Goal: Information Seeking & Learning: Learn about a topic

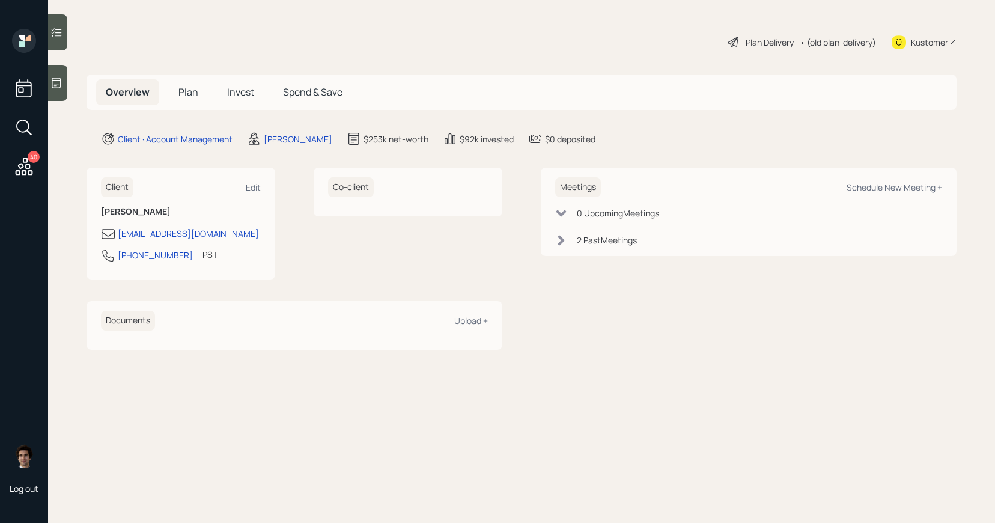
click at [199, 92] on h5 "Plan" at bounding box center [188, 92] width 39 height 26
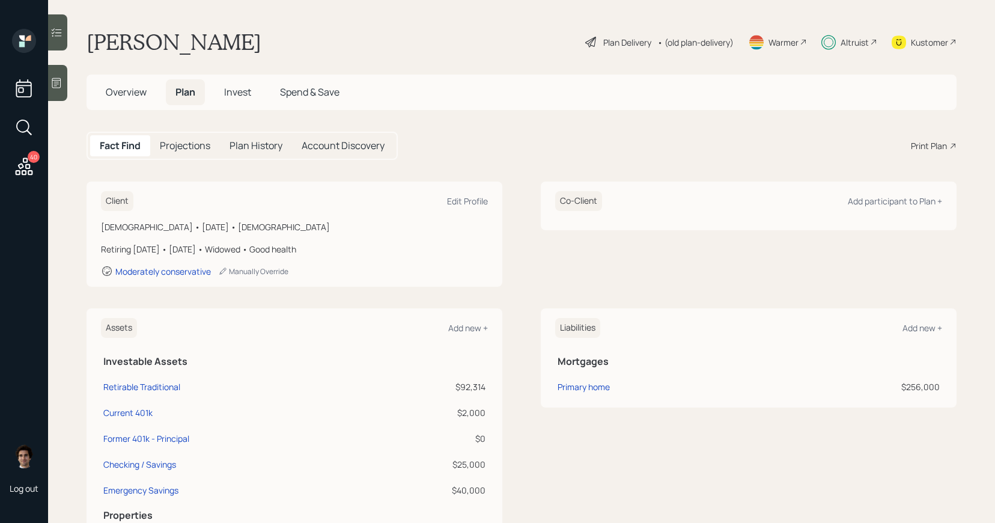
click at [233, 92] on span "Invest" at bounding box center [237, 91] width 27 height 13
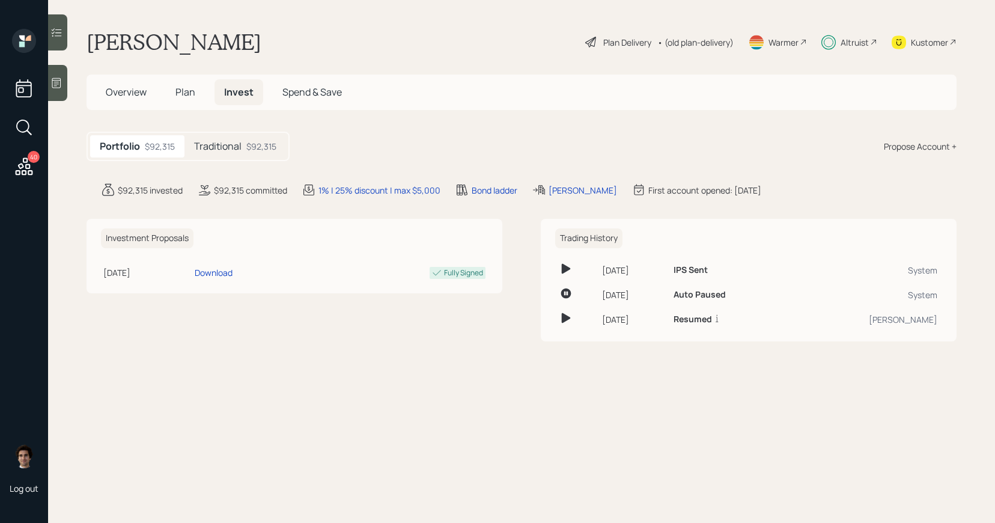
click at [65, 34] on div at bounding box center [57, 32] width 19 height 36
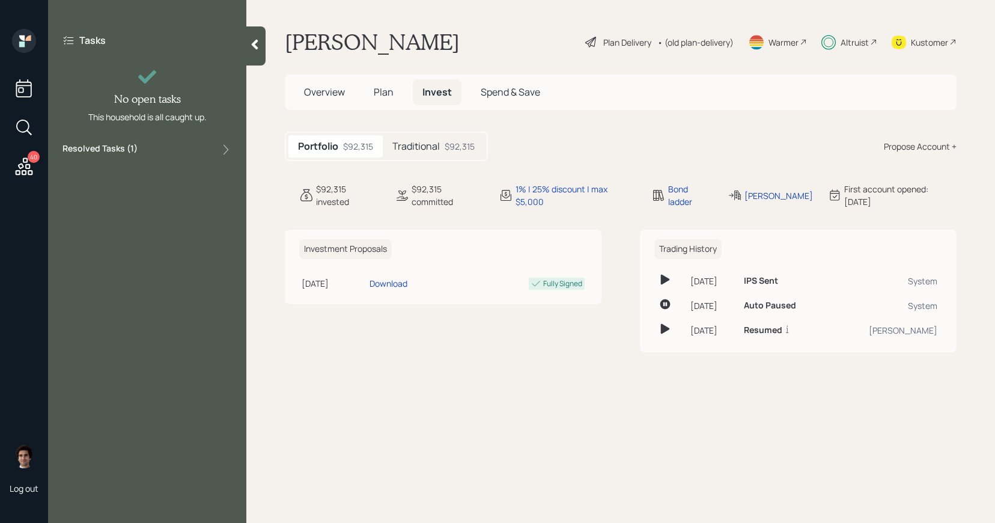
click at [161, 148] on div "Resolved Tasks ( 1 )" at bounding box center [146, 149] width 169 height 14
click at [165, 194] on div "Approve plan changes Reported unsolvable Today" at bounding box center [146, 182] width 169 height 40
click at [238, 31] on div "Tasks No open tasks This household is all caught up. Resolved Tasks ( 1 ) Appro…" at bounding box center [147, 118] width 198 height 178
click at [251, 46] on icon at bounding box center [255, 44] width 12 height 12
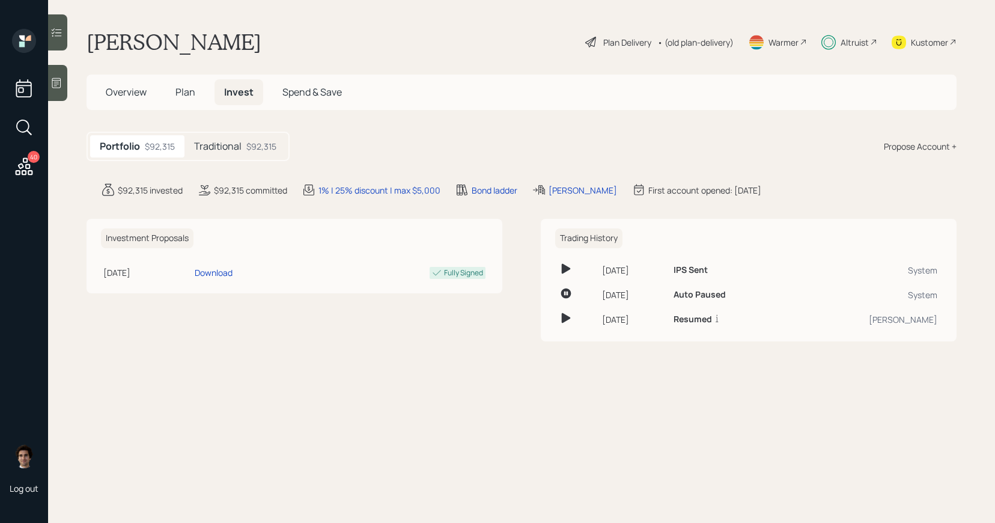
click at [207, 97] on div "Overview Plan Invest Spend & Save" at bounding box center [223, 92] width 255 height 26
click at [193, 97] on span "Plan" at bounding box center [185, 91] width 20 height 13
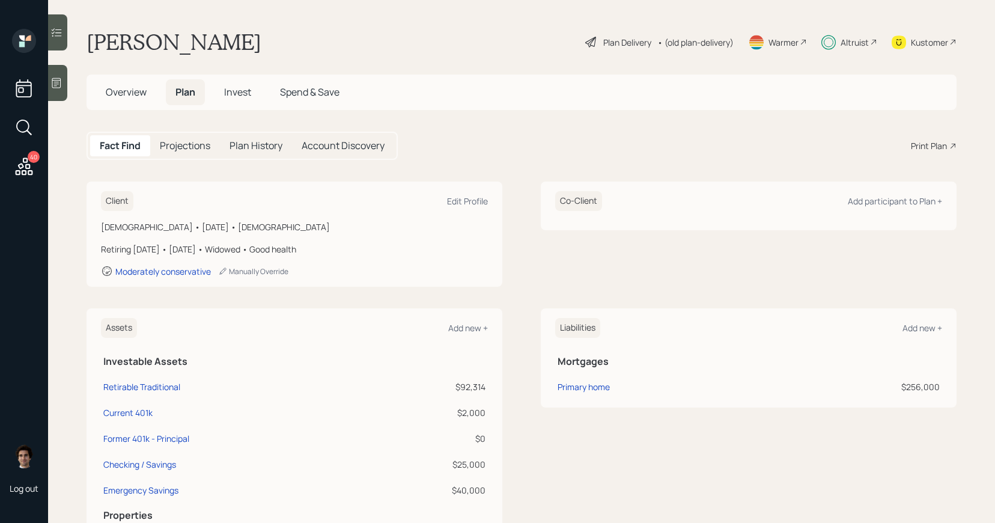
click at [241, 147] on h5 "Plan History" at bounding box center [255, 145] width 53 height 11
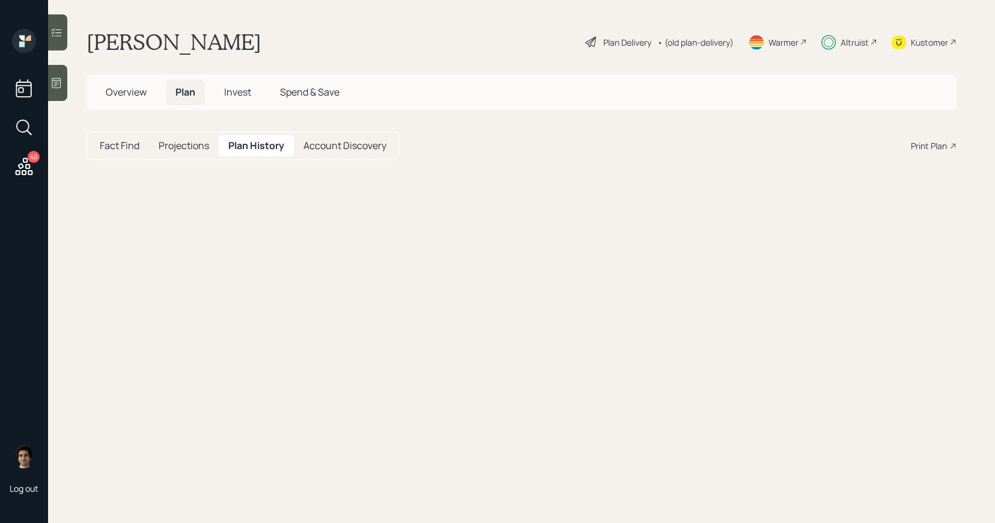
select select "18e69466-ef25-4cc0-a150-1517e70df0df"
select select "a83a20de-6881-4bea-b95f-347b8326f88d"
select select "53a29acf-a91e-4640-8331-098ea128e4d0"
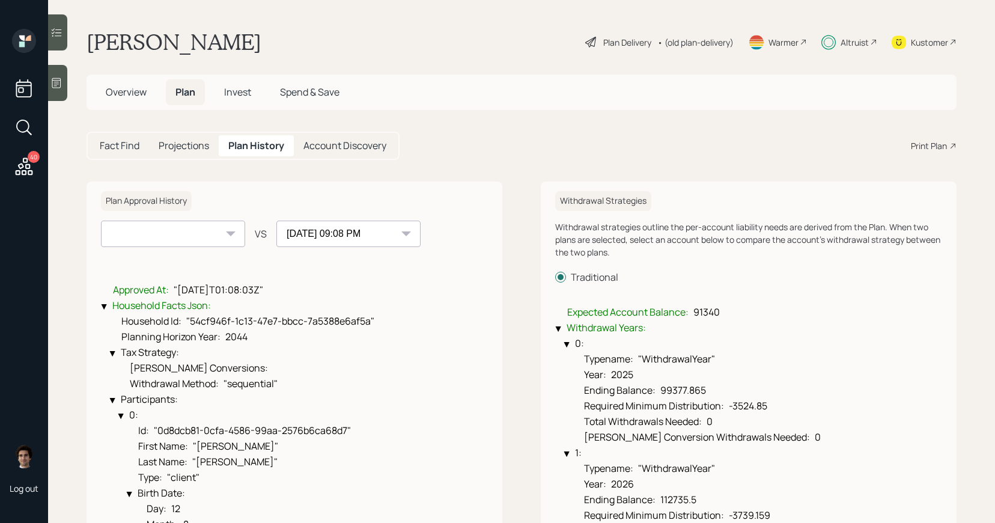
click at [222, 237] on select "07-29-2025 09:08 PM" at bounding box center [173, 233] width 144 height 26
select select "d68288d8-acff-42a9-8e45-3dacda419315"
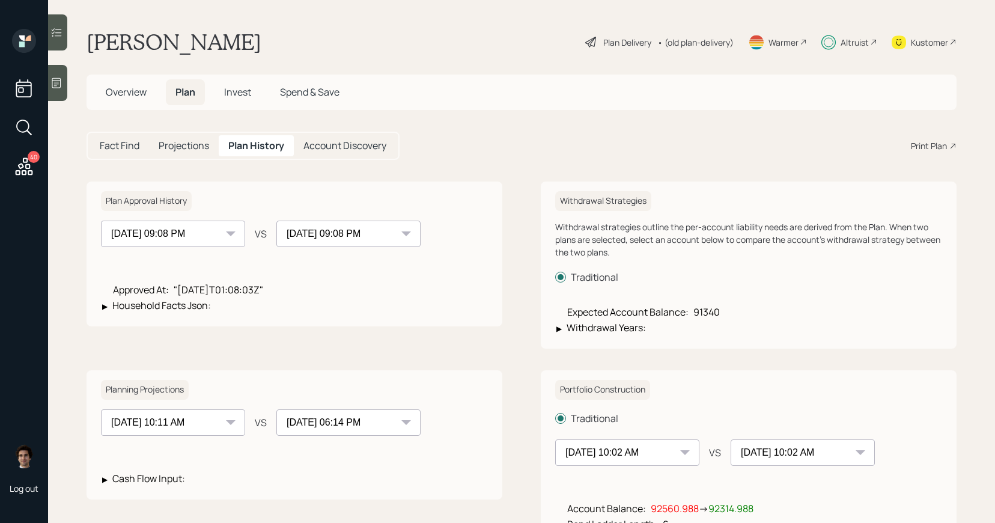
click at [276, 235] on select "07-29-2025 09:08 PM" at bounding box center [348, 233] width 144 height 26
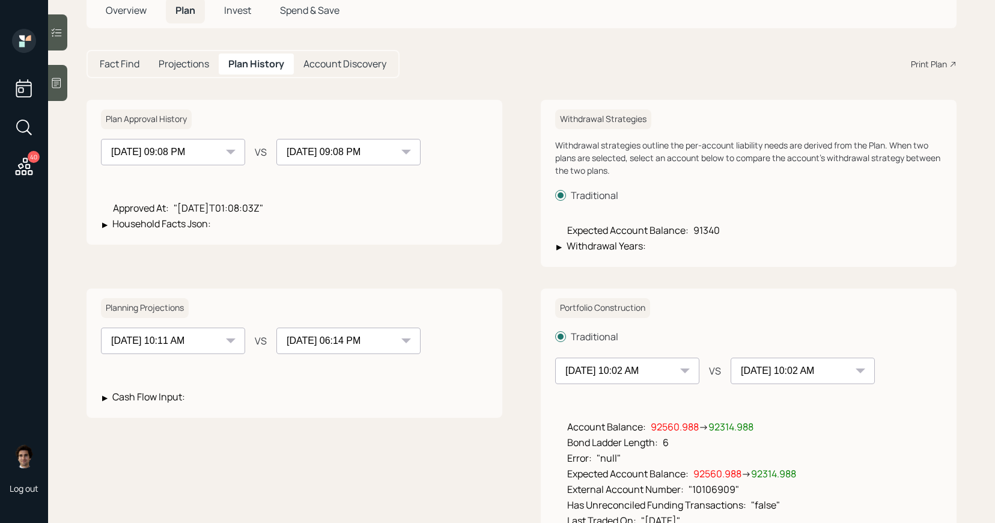
scroll to position [109, 0]
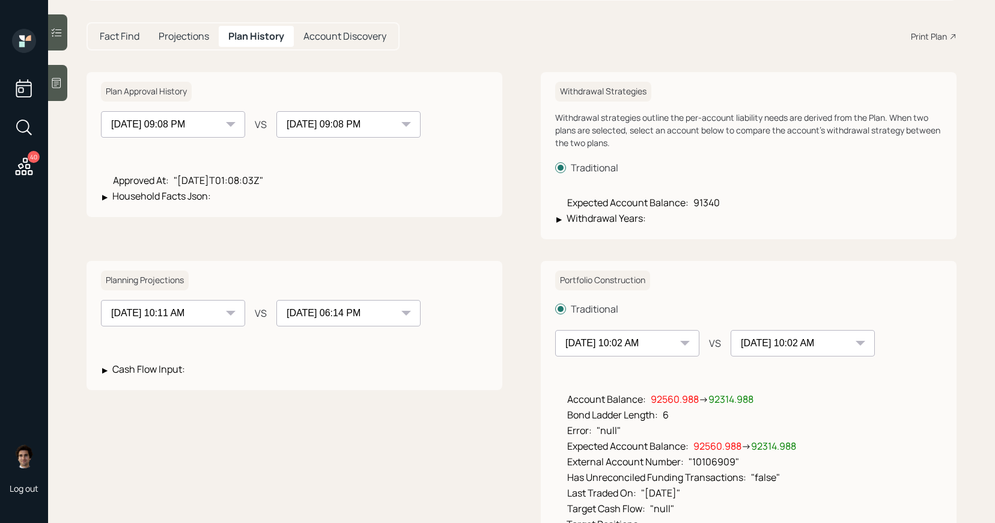
click at [202, 321] on select "07-29-2025 06:14 PM 07-29-2025 10:11 AM 07-28-2025 10:11 AM 07-27-2025 10:09 AM…" at bounding box center [173, 313] width 144 height 26
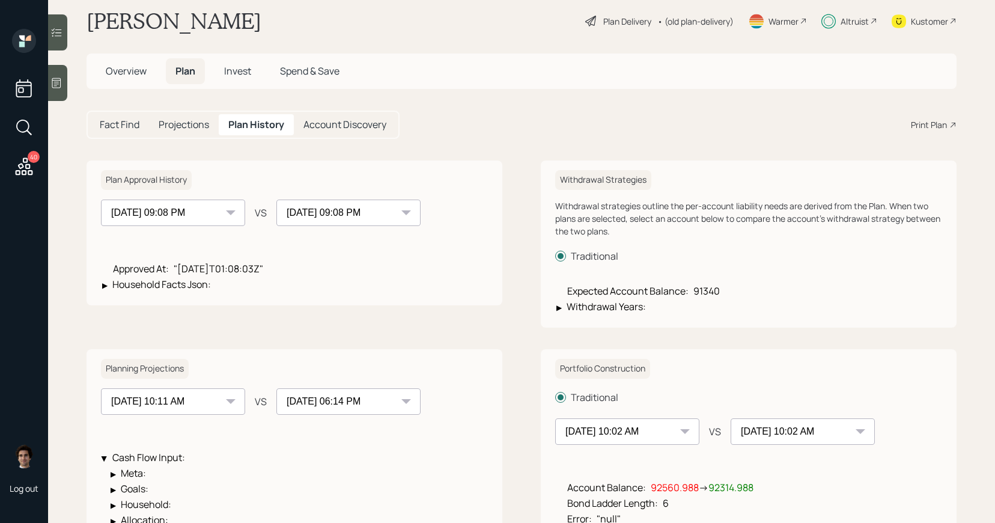
scroll to position [41, 0]
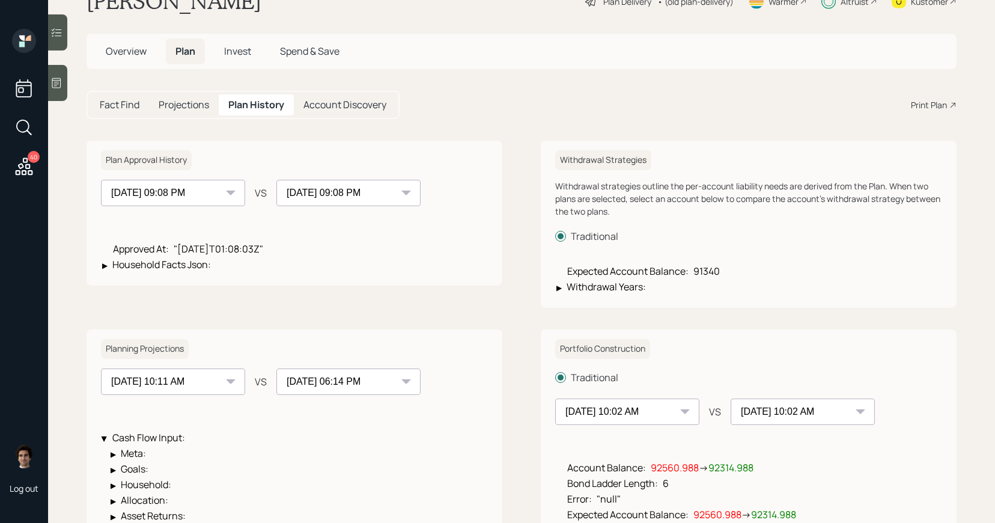
click at [206, 384] on select "07-29-2025 06:14 PM 07-29-2025 10:11 AM 07-28-2025 10:11 AM 07-27-2025 10:09 AM…" at bounding box center [173, 381] width 144 height 26
select select "fda73d4b-5e91-43ed-ab2a-3e327f22b0d8"
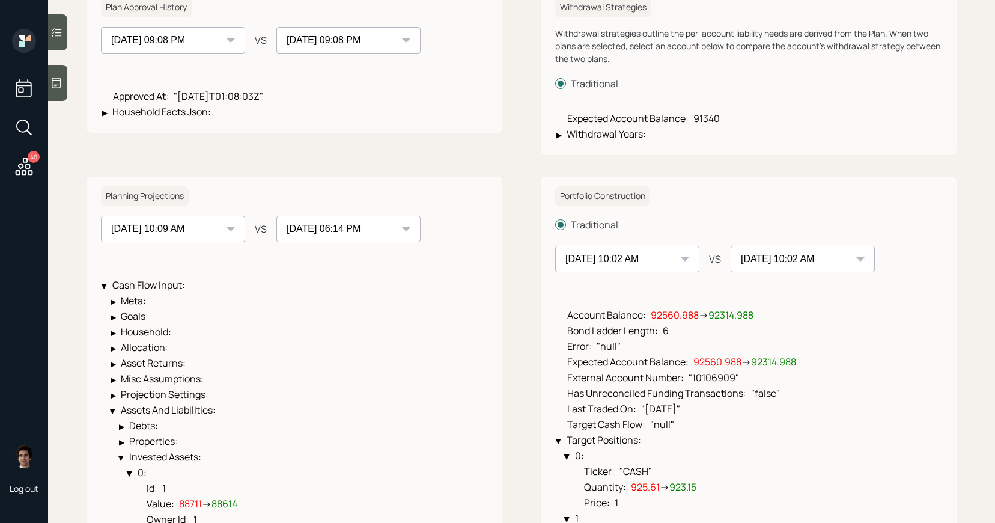
scroll to position [183, 0]
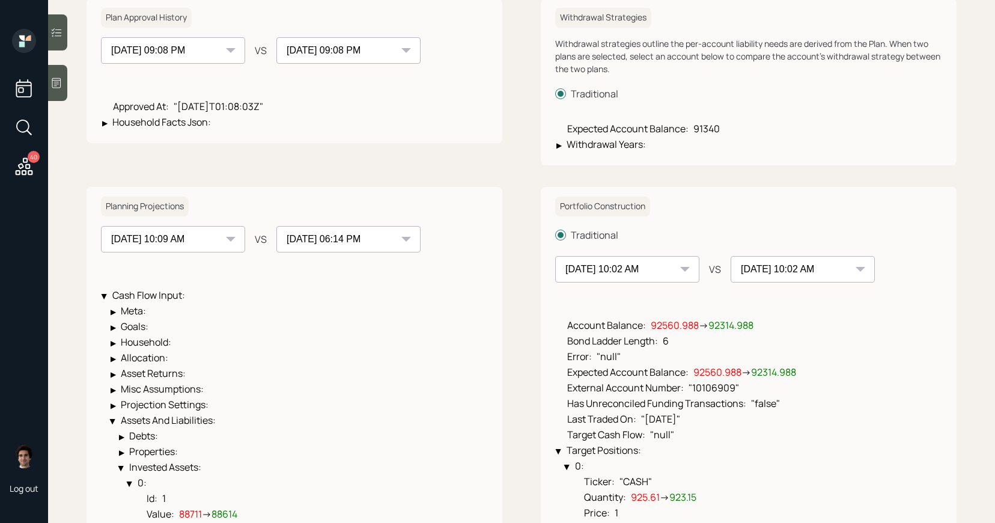
click at [602, 266] on select "04-02-2025 10:05 AM 04-03-2025 10:04 AM 04-04-2025 10:05 AM 04-05-2025 10:04 AM…" at bounding box center [627, 269] width 144 height 26
select select "f4aadf48-42de-4b47-a681-c60d85499037"
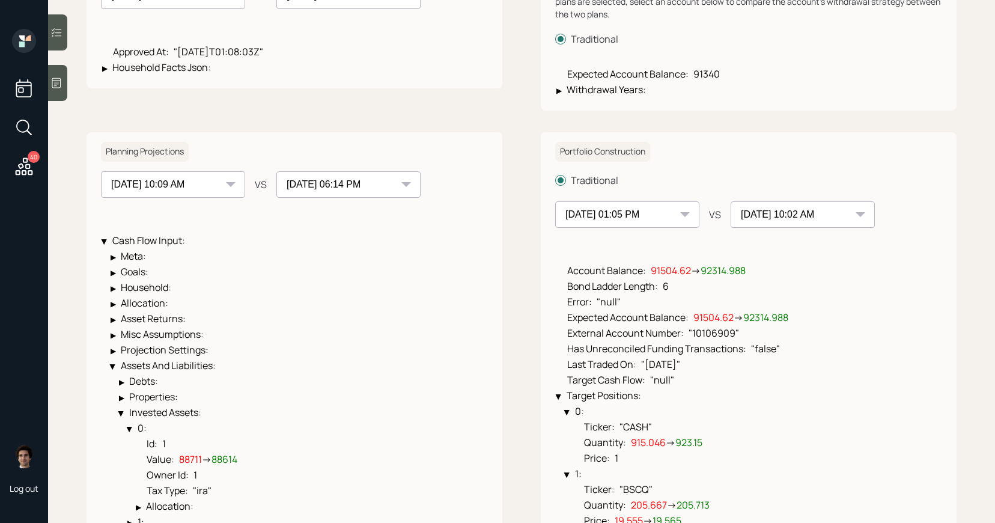
scroll to position [0, 0]
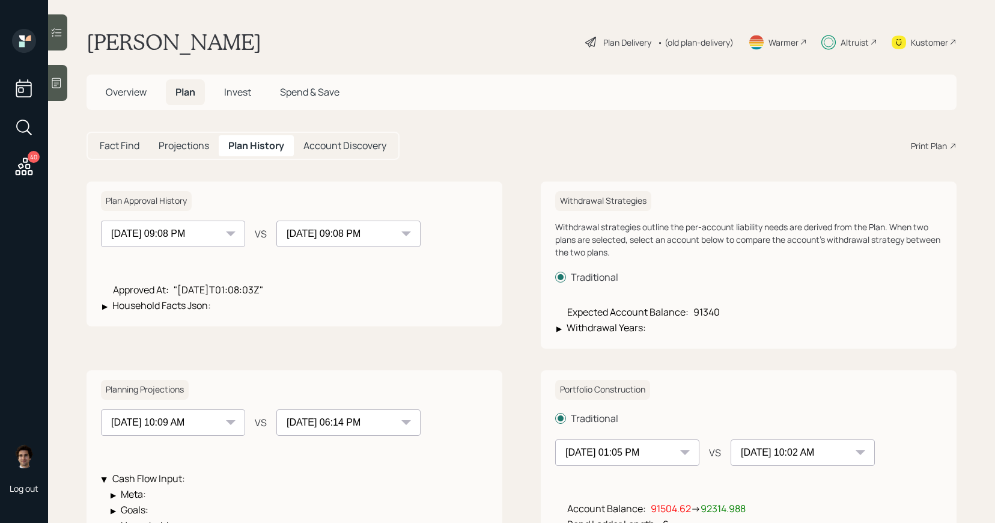
click at [239, 96] on span "Invest" at bounding box center [237, 91] width 27 height 13
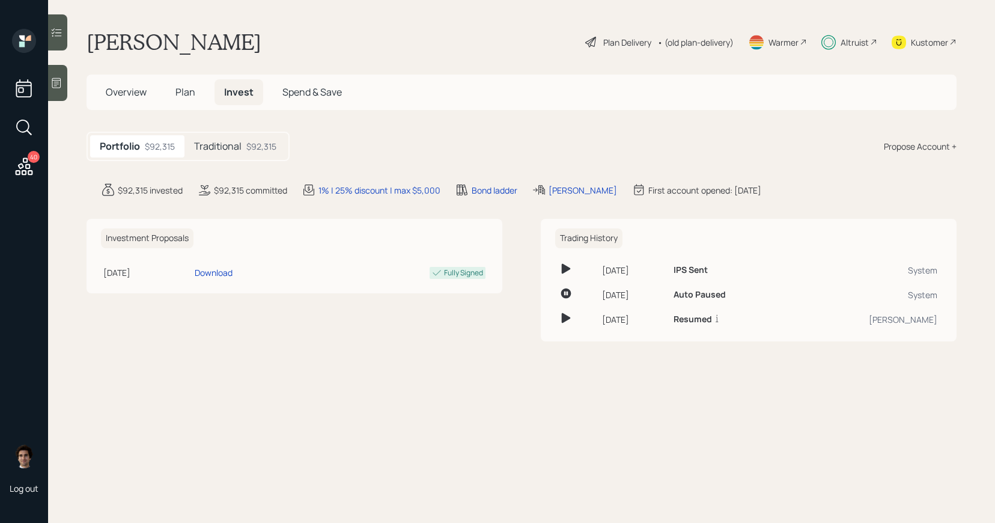
click at [228, 136] on div "Traditional $92,315" at bounding box center [235, 146] width 102 height 22
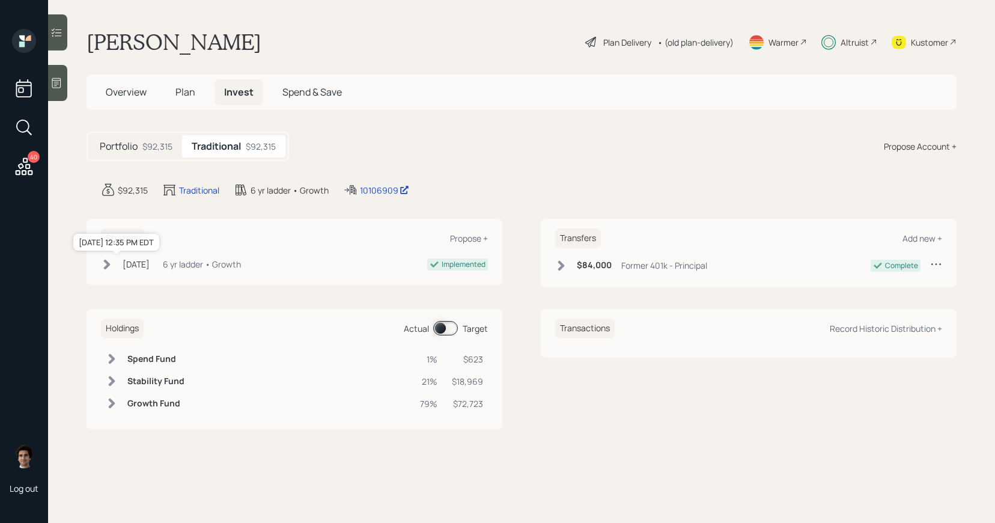
click at [140, 261] on div "Mar 31, 2025" at bounding box center [136, 264] width 27 height 13
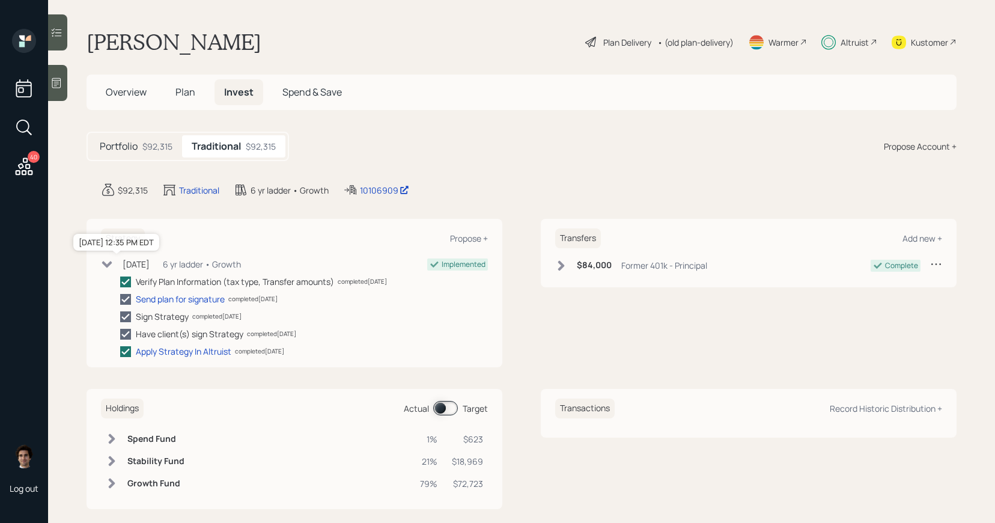
click at [140, 261] on div "Mar 31, 2025" at bounding box center [136, 264] width 27 height 13
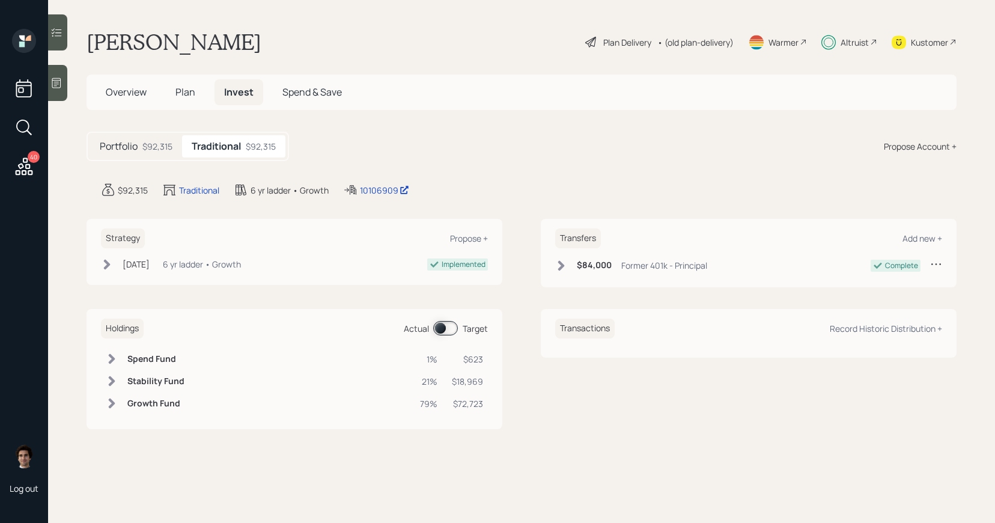
click at [435, 332] on span at bounding box center [445, 328] width 25 height 14
click at [441, 333] on span at bounding box center [445, 328] width 25 height 14
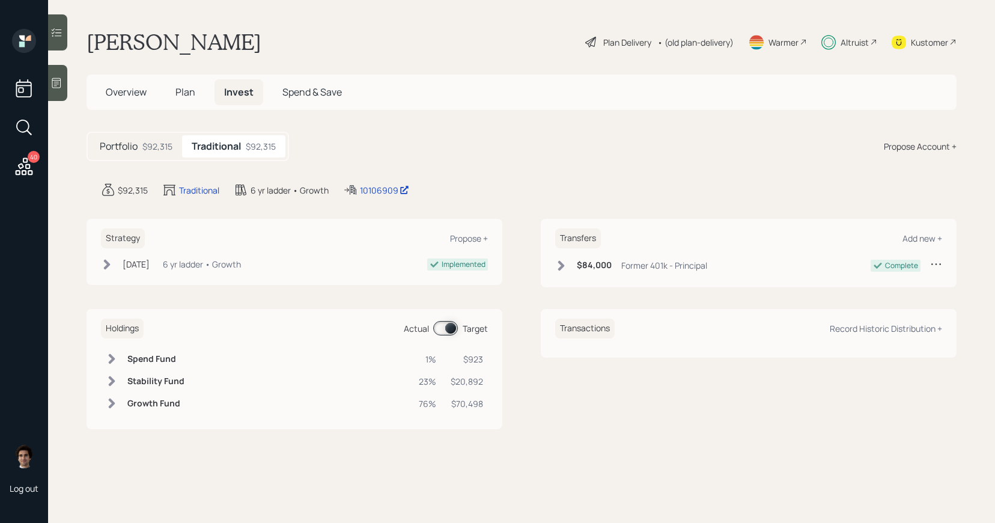
click at [441, 332] on span at bounding box center [445, 328] width 25 height 14
click at [192, 95] on span "Plan" at bounding box center [185, 91] width 20 height 13
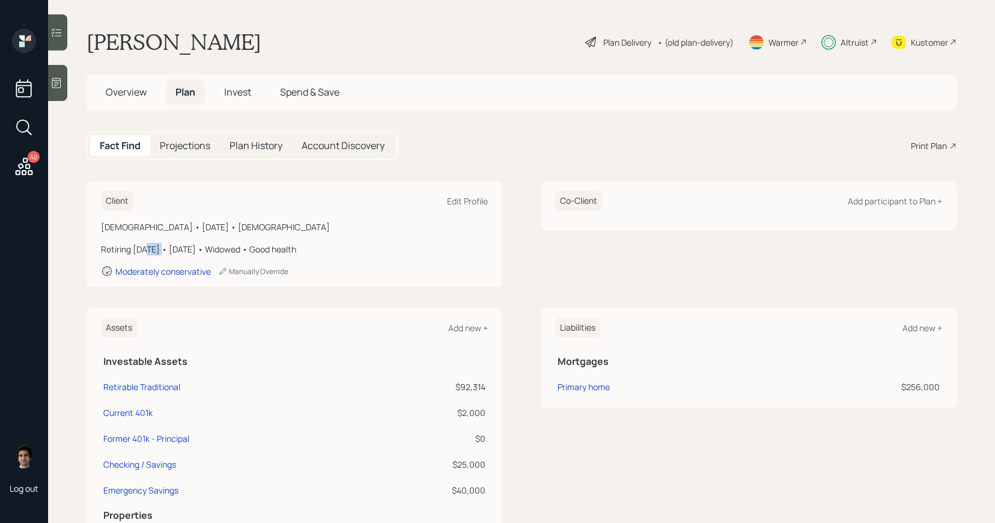
drag, startPoint x: 142, startPoint y: 247, endPoint x: 157, endPoint y: 250, distance: 15.9
click at [157, 250] on div "Retiring in 2 years • January 2027 • Widowed • Good health" at bounding box center [294, 249] width 387 height 13
click at [928, 36] on div "Kustomer" at bounding box center [929, 42] width 37 height 13
